Goal: Task Accomplishment & Management: Manage account settings

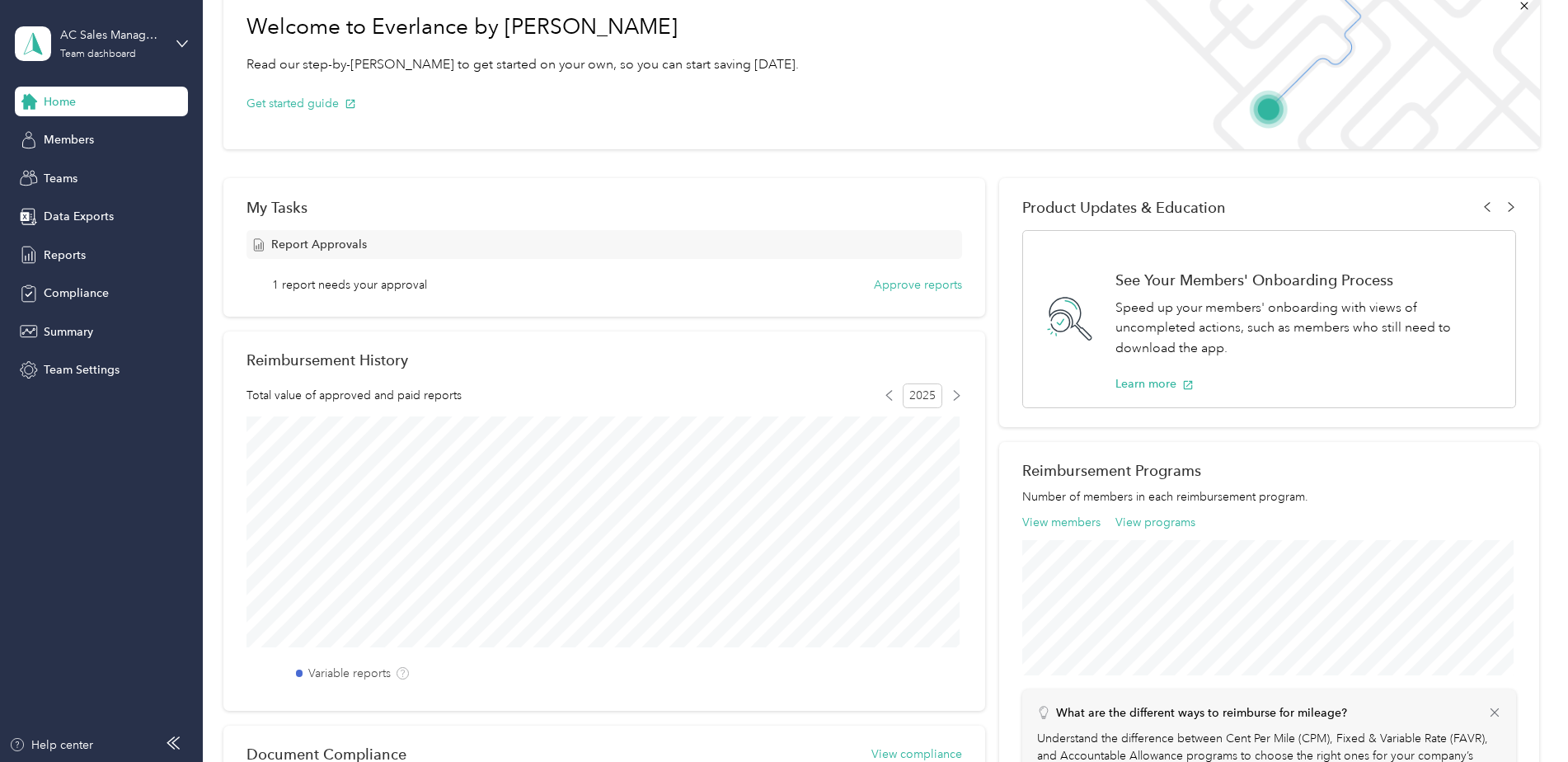
scroll to position [96, 0]
click at [912, 280] on button "Approve reports" at bounding box center [918, 282] width 88 height 17
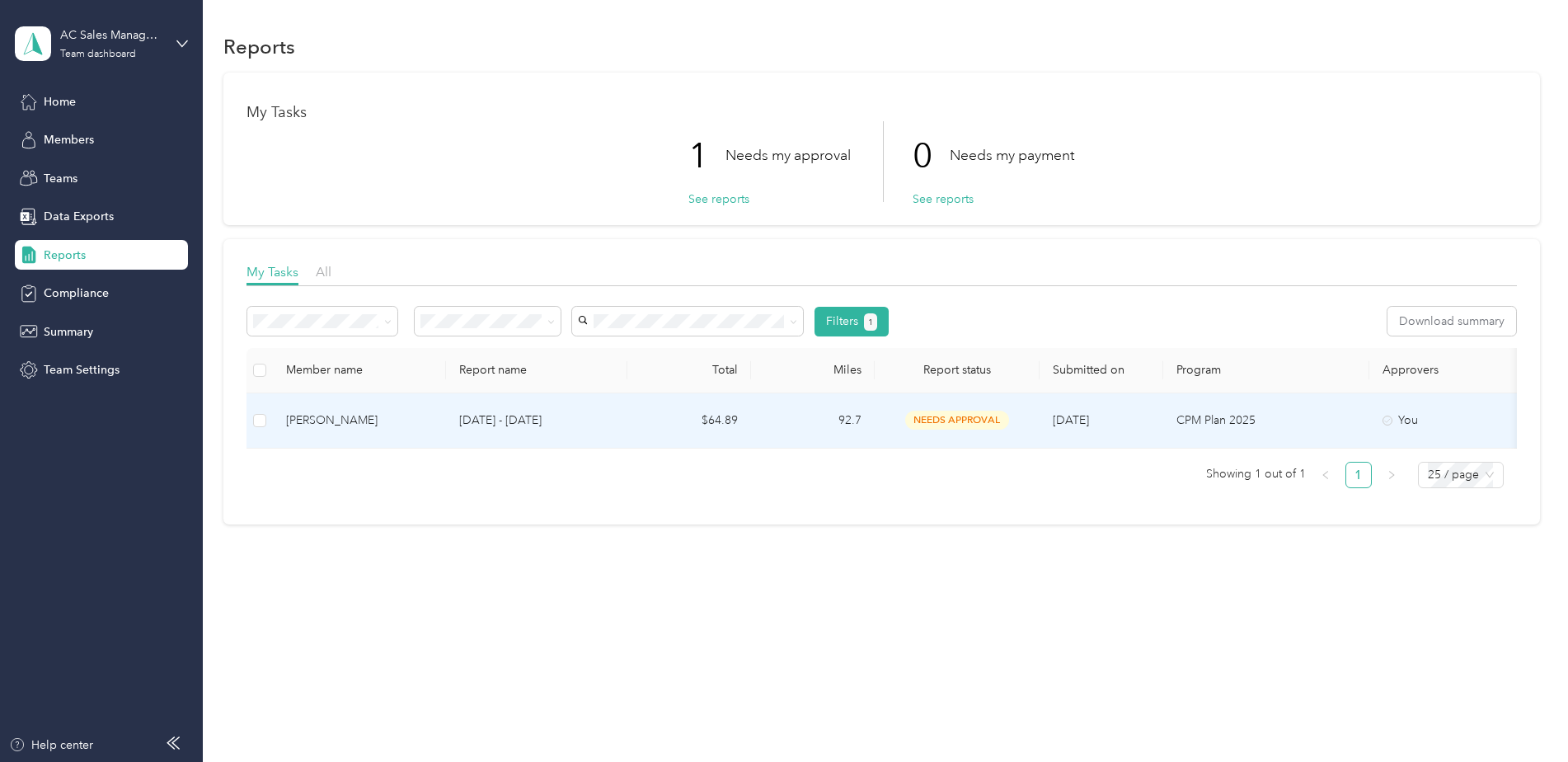
click at [912, 421] on span "needs approval" at bounding box center [957, 420] width 104 height 19
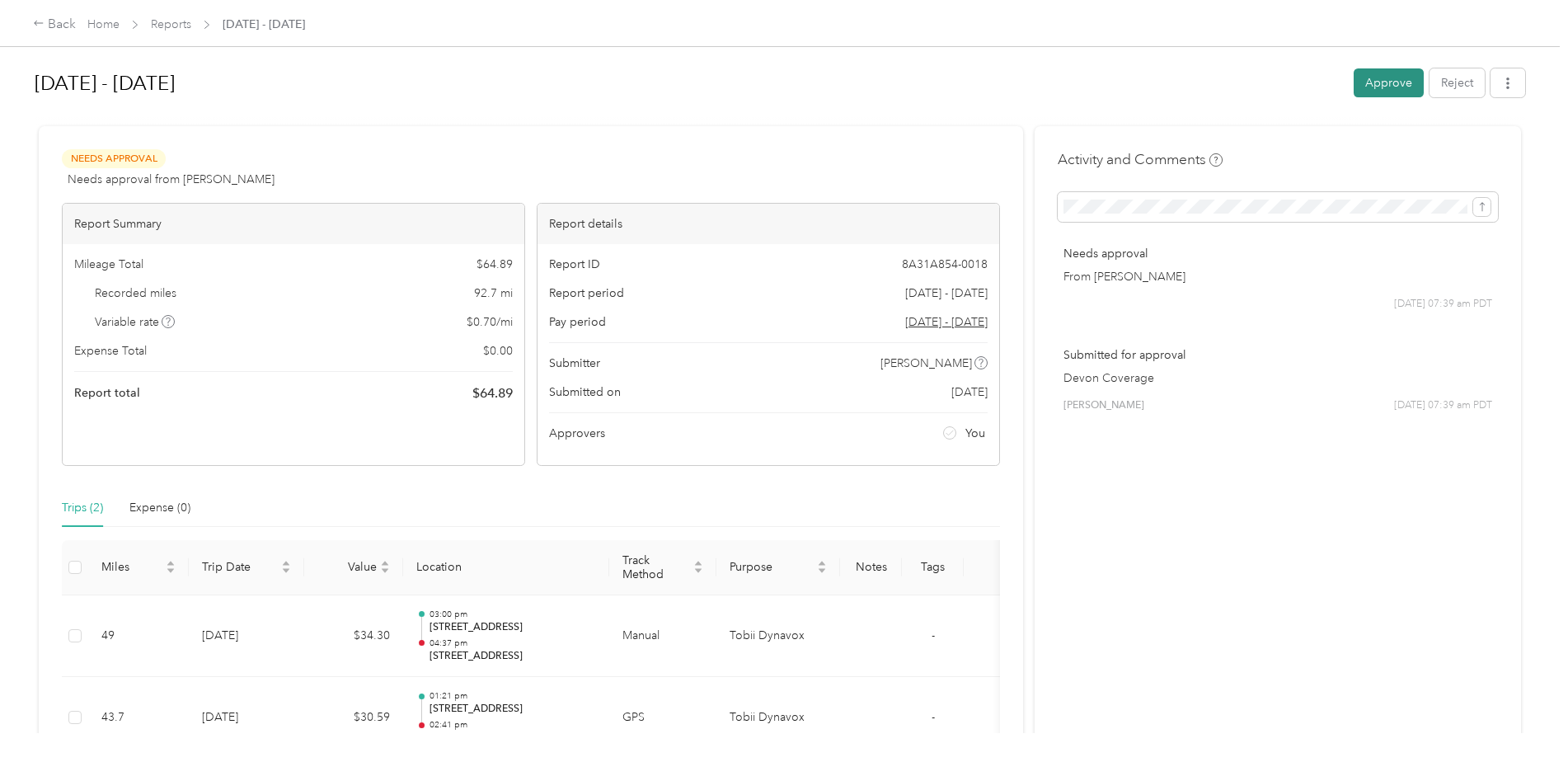
click at [1385, 83] on button "Approve" at bounding box center [1389, 82] width 70 height 29
